Goal: Navigation & Orientation: Find specific page/section

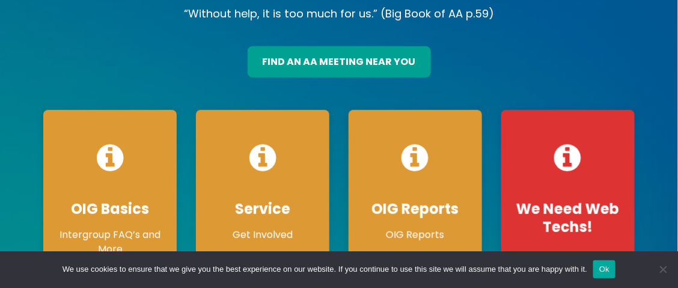
scroll to position [174, 0]
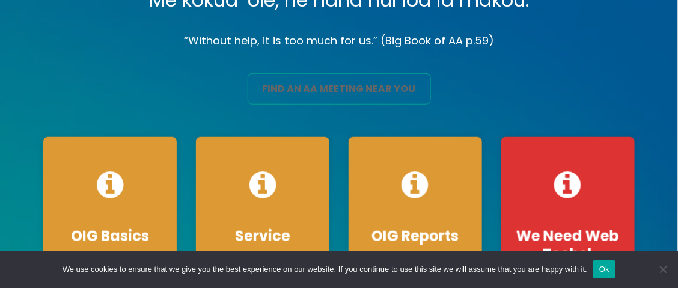
click at [347, 87] on link "find an aa meeting near you" at bounding box center [339, 88] width 183 height 31
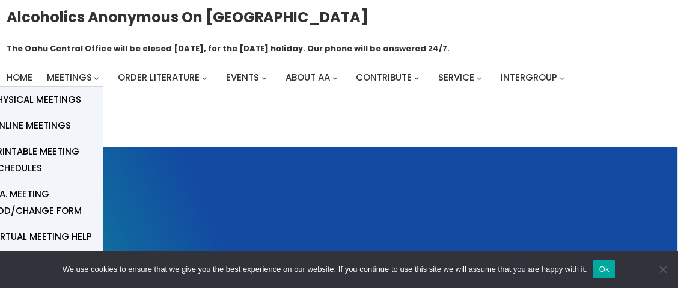
click at [50, 123] on span "Online Meetings" at bounding box center [31, 125] width 79 height 17
click at [29, 121] on span "Online Meetings" at bounding box center [31, 125] width 79 height 17
click at [32, 123] on span "Online Meetings" at bounding box center [31, 125] width 79 height 17
